Goal: Task Accomplishment & Management: Manage account settings

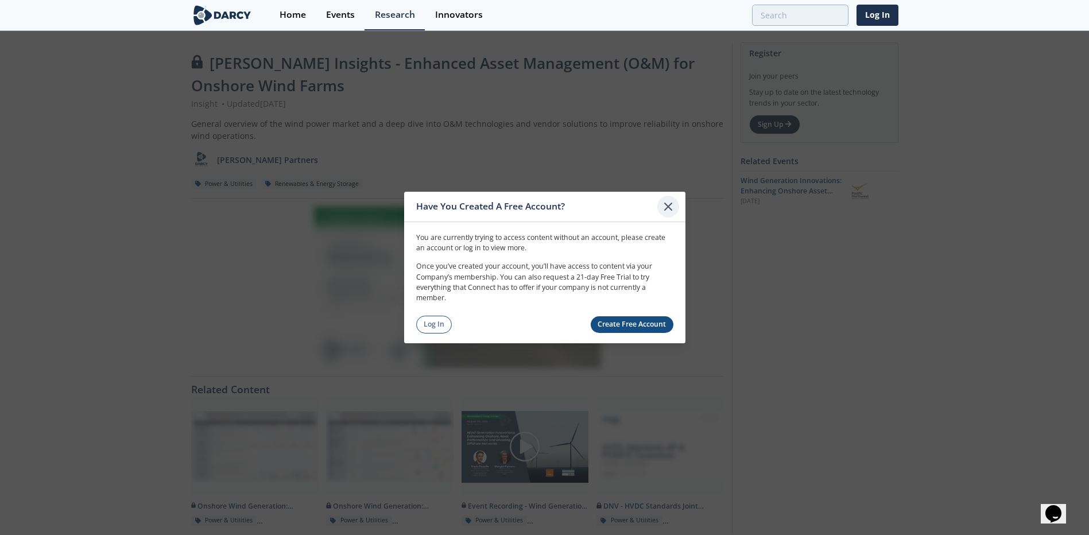
click at [666, 208] on icon at bounding box center [668, 206] width 7 height 7
click at [436, 329] on link "Log In" at bounding box center [434, 325] width 36 height 18
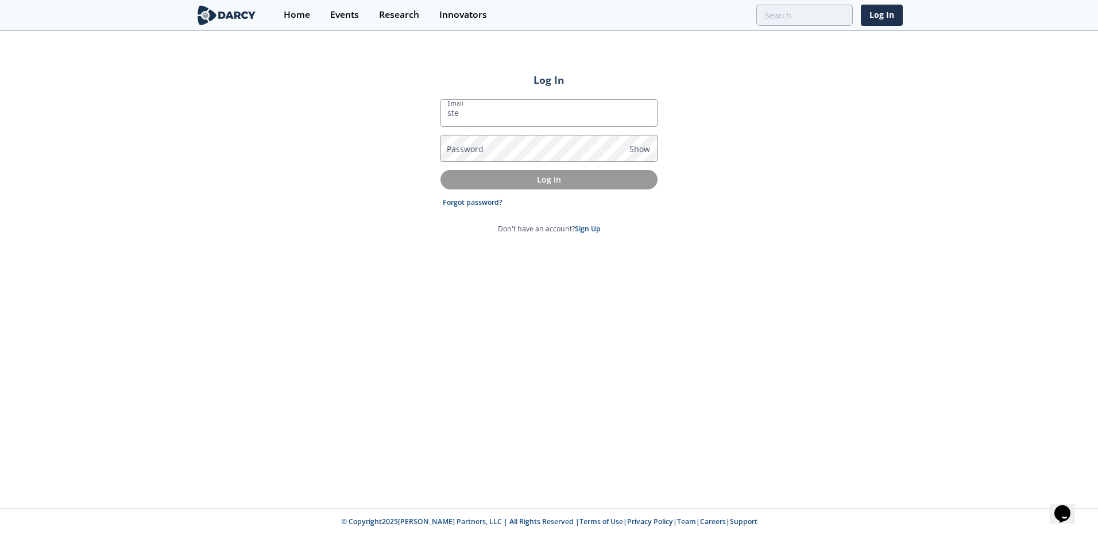
type input "[PERSON_NAME][EMAIL_ADDRESS][DOMAIN_NAME]"
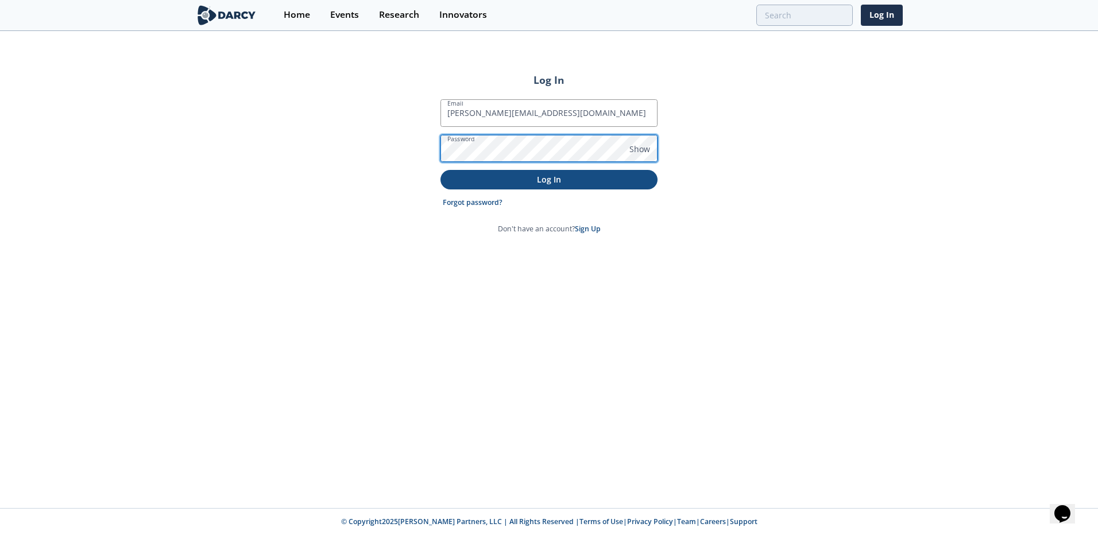
click at [440, 170] on button "Log In" at bounding box center [548, 179] width 217 height 19
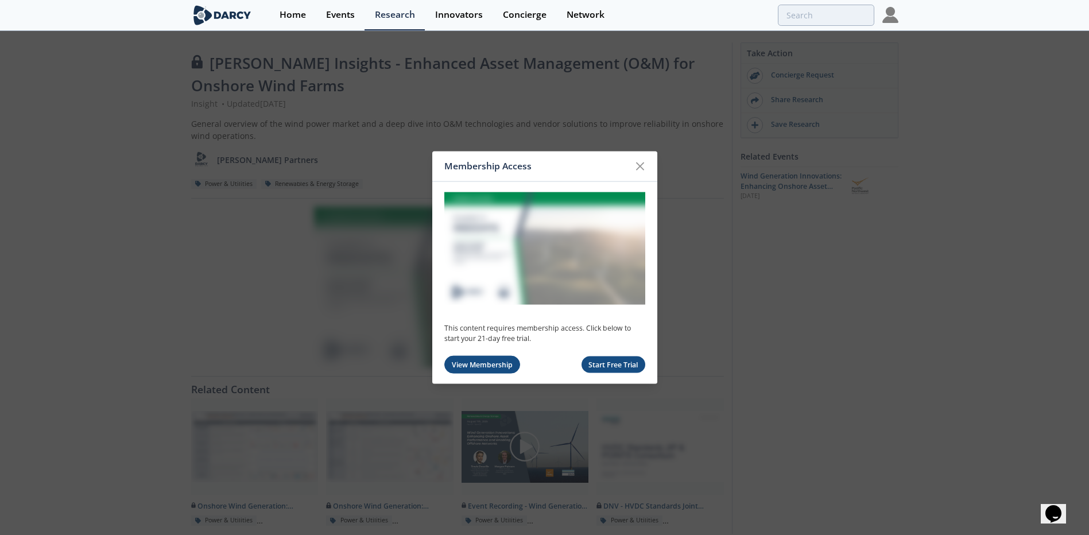
click at [509, 365] on link "View Membership" at bounding box center [482, 365] width 76 height 18
click at [638, 170] on icon at bounding box center [640, 167] width 14 height 14
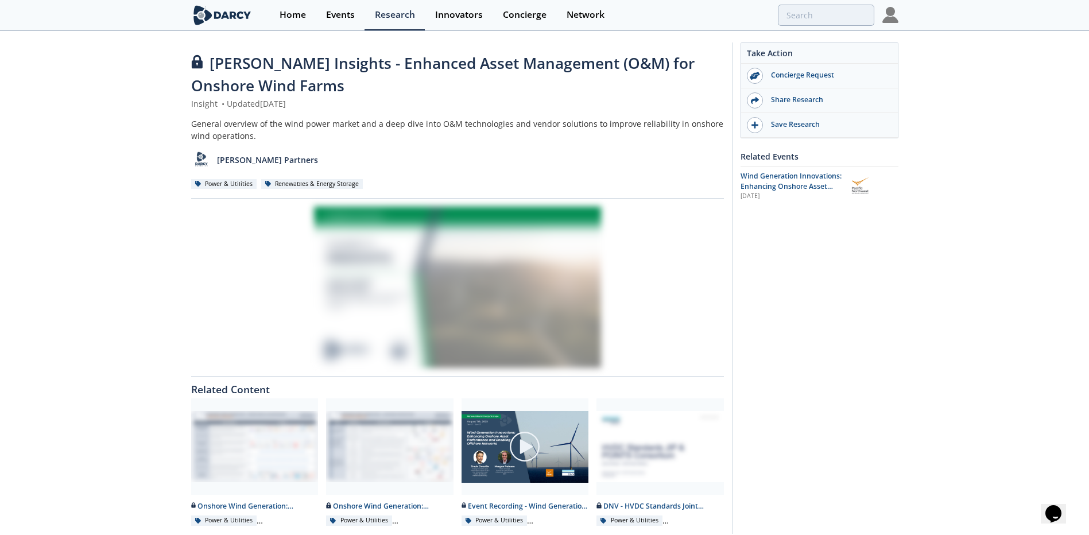
click at [514, 279] on div at bounding box center [457, 287] width 533 height 161
click at [305, 184] on div "Renewables & Energy Storage" at bounding box center [312, 184] width 102 height 10
click at [198, 165] on img at bounding box center [201, 160] width 20 height 20
click at [896, 15] on img at bounding box center [890, 15] width 16 height 16
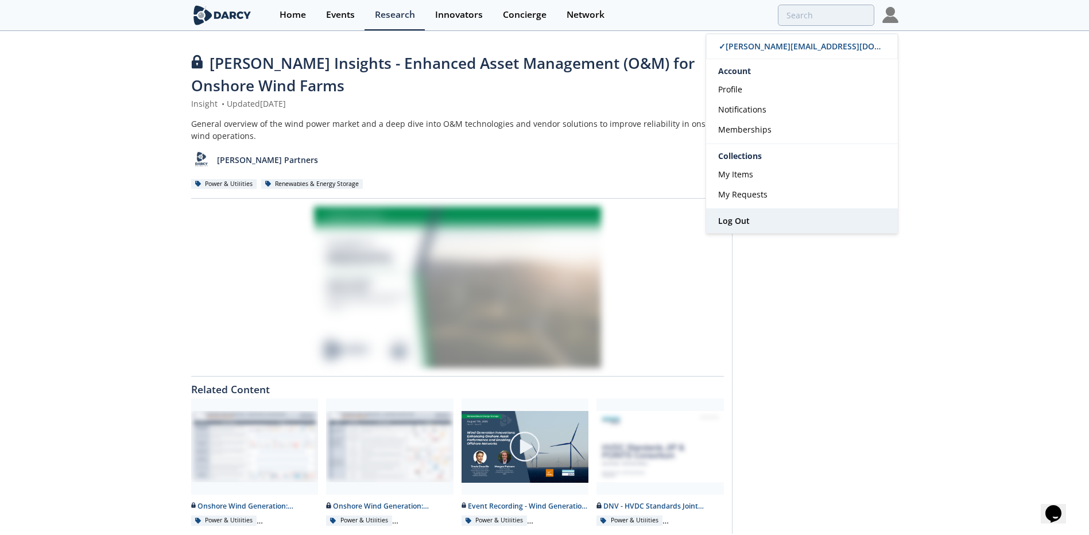
click at [730, 223] on span "Log Out" at bounding box center [734, 220] width 32 height 11
